Goal: Information Seeking & Learning: Learn about a topic

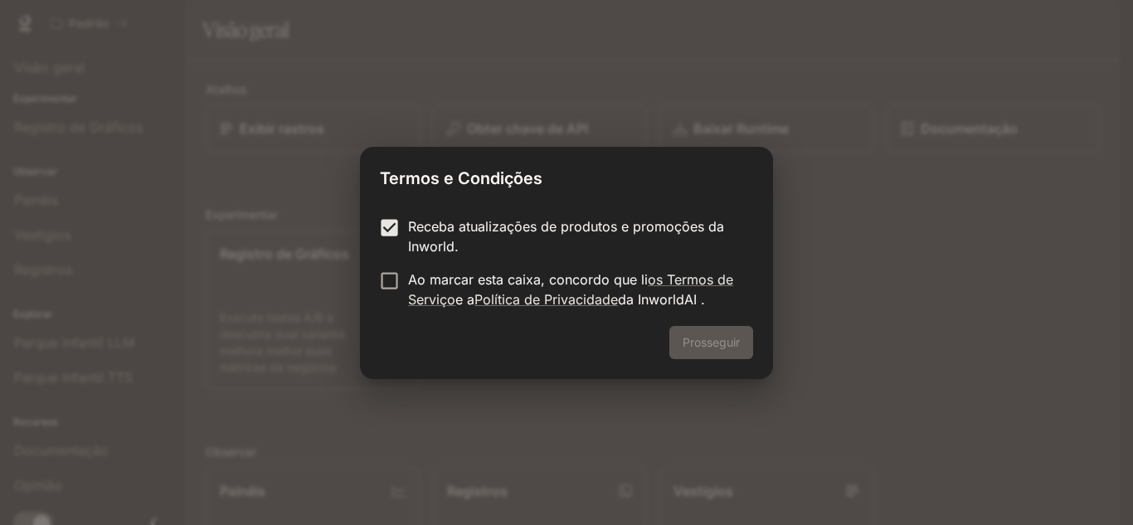
click at [389, 258] on form "Receba atualizações de produtos e promoções da Inworld. Ao marcar esta caixa, c…" at bounding box center [566, 262] width 373 height 93
click at [749, 342] on button "Prosseguir" at bounding box center [711, 342] width 84 height 33
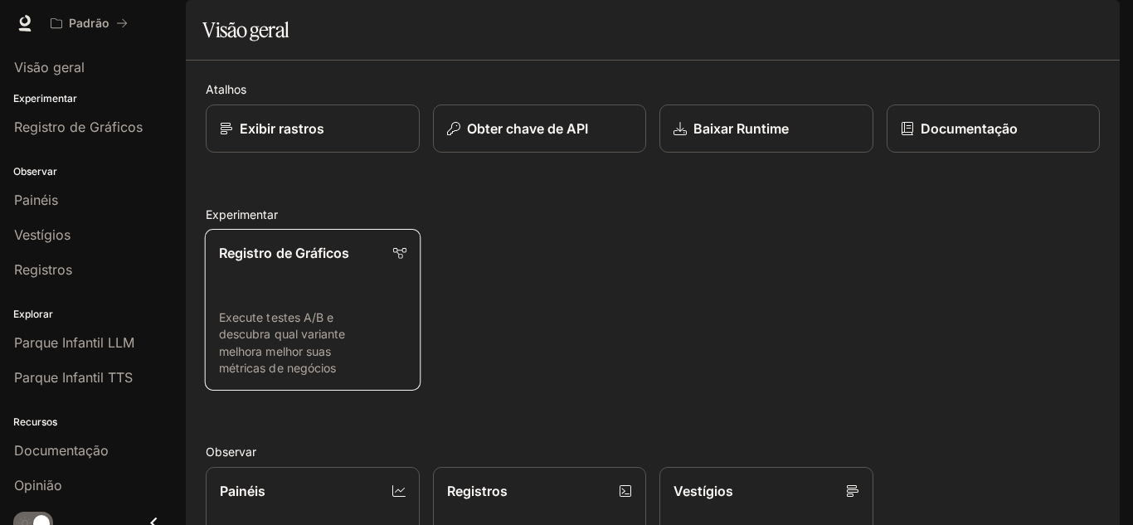
click at [236, 333] on link "Registro de Gráficos Execute testes A/B e descubra qual variante melhora melhor…" at bounding box center [313, 310] width 216 height 162
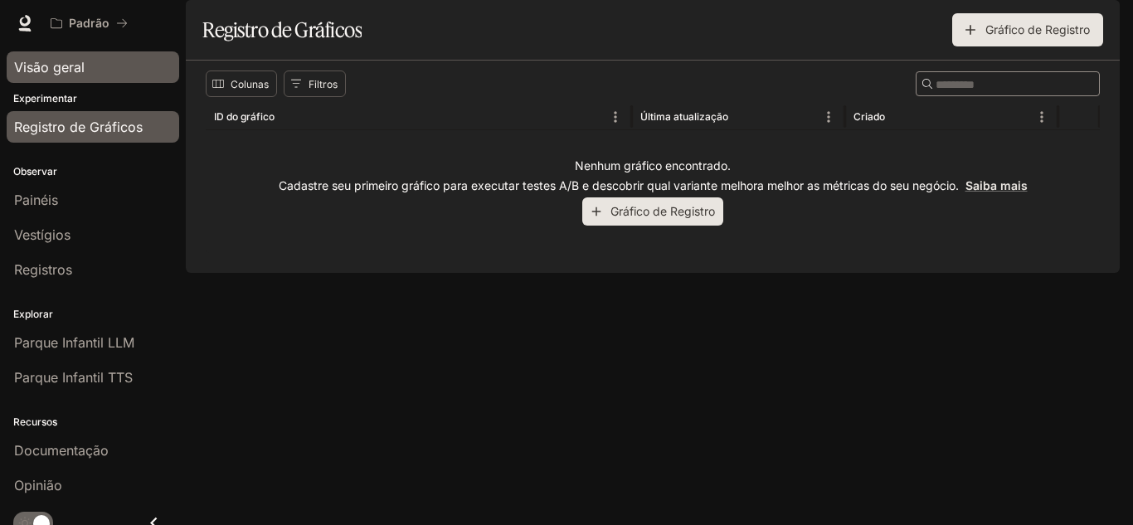
click at [44, 77] on link "Visão geral" at bounding box center [93, 67] width 173 height 32
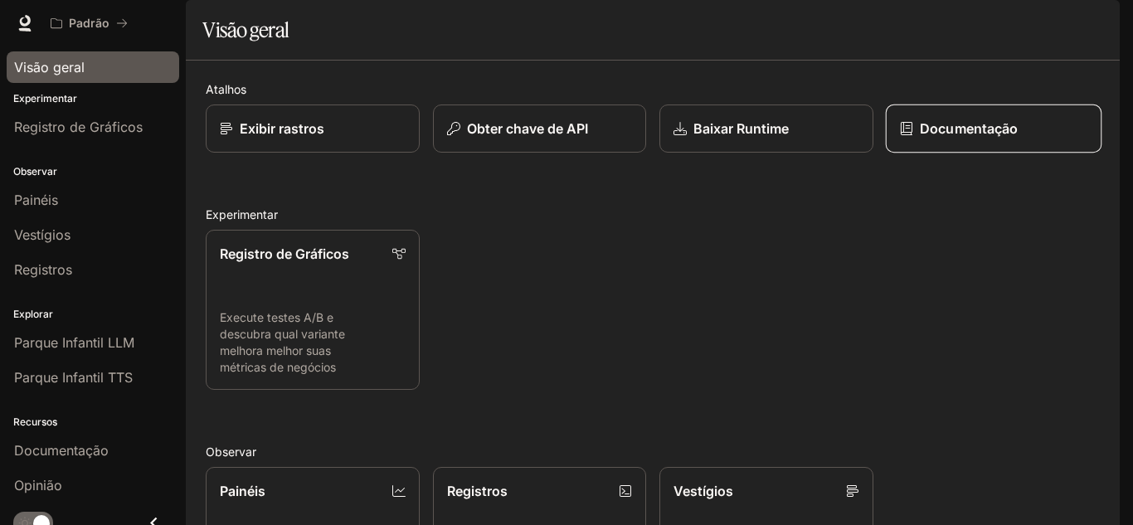
click at [934, 137] on font "Documentação" at bounding box center [969, 128] width 98 height 17
